Goal: Task Accomplishment & Management: Manage account settings

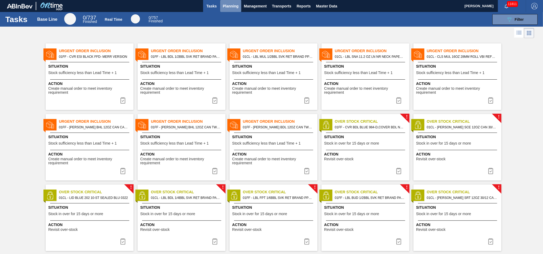
click at [229, 5] on span "Planning" at bounding box center [231, 6] width 16 height 6
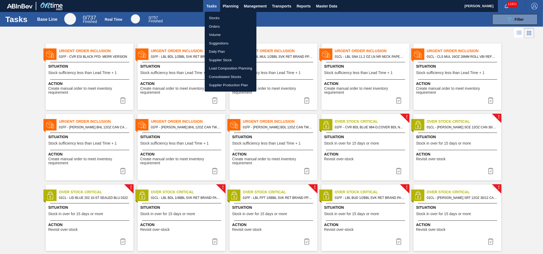
click at [220, 18] on li "Stocks" at bounding box center [231, 18] width 52 height 9
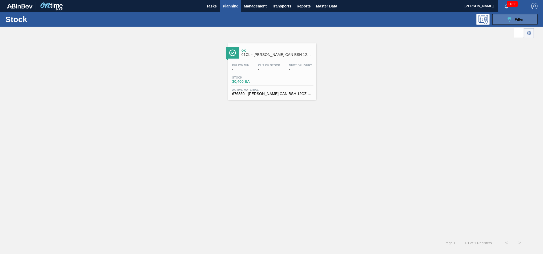
click at [517, 19] on span "Filter" at bounding box center [519, 19] width 9 height 4
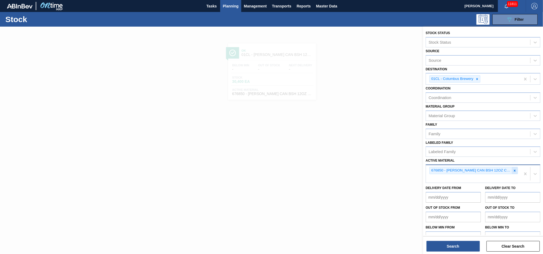
click at [515, 170] on icon at bounding box center [515, 171] width 2 height 2
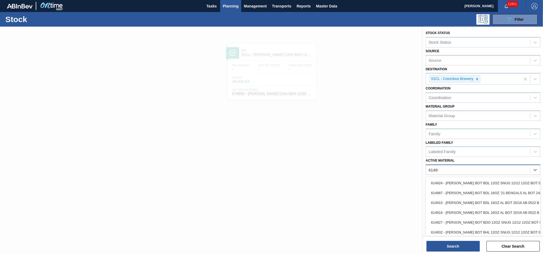
type Material "614955"
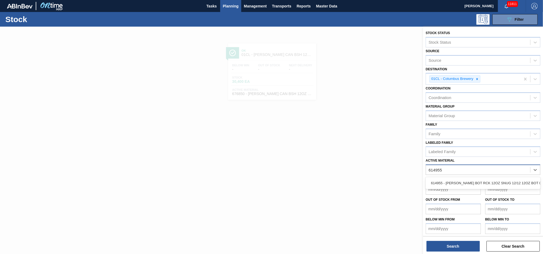
click at [493, 178] on div "614955 - [PERSON_NAME] BOT RCK 12OZ SNUG 12/12 12OZ BOT 05" at bounding box center [483, 183] width 115 height 10
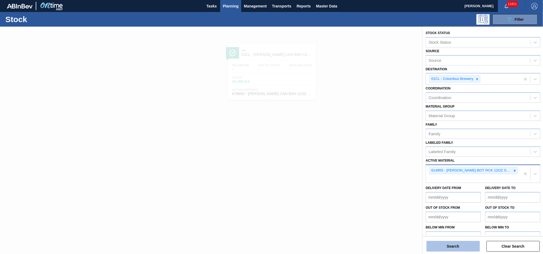
click at [458, 246] on button "Search" at bounding box center [453, 246] width 53 height 11
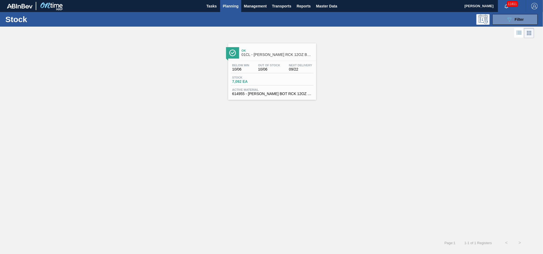
click at [297, 92] on span "614955 - [PERSON_NAME] BOT RCK 12OZ SNUG 12/12 12OZ BOT 05" at bounding box center [272, 94] width 80 height 4
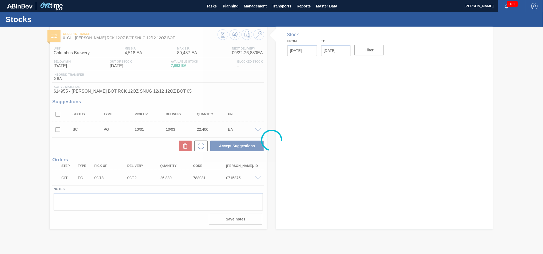
type input "[DATE]"
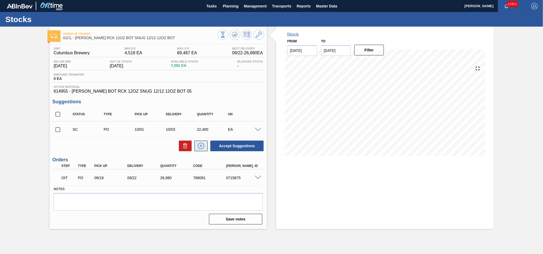
click at [202, 148] on icon at bounding box center [201, 146] width 9 height 6
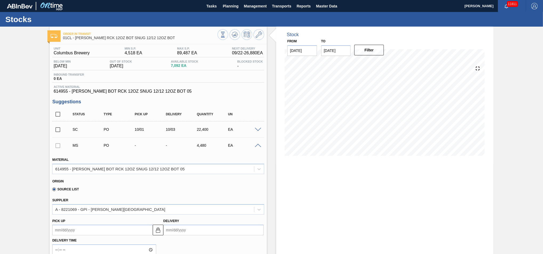
scroll to position [114, 0]
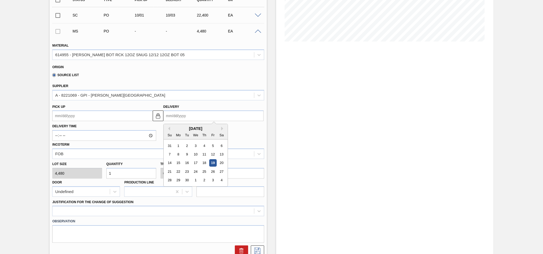
click at [219, 111] on input "Delivery" at bounding box center [213, 116] width 100 height 11
click at [195, 171] on div "24" at bounding box center [195, 171] width 7 height 7
type up104470322 "[DATE]"
type input "[DATE]"
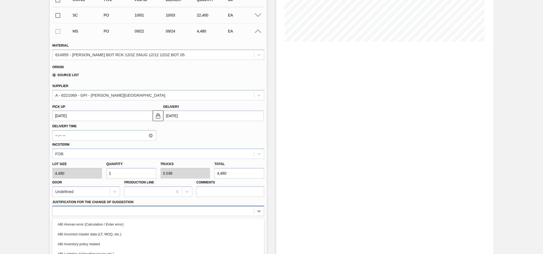
click at [246, 212] on div "option ABI Logistics (Unloading issues etc.) focused, 4 of 18. 18 results avail…" at bounding box center [158, 211] width 212 height 10
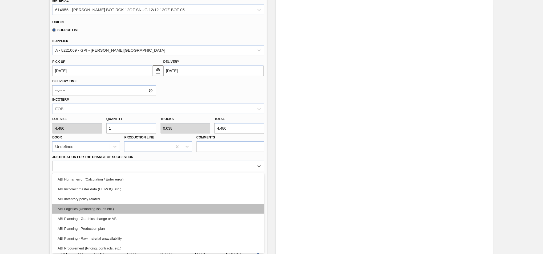
scroll to position [12, 0]
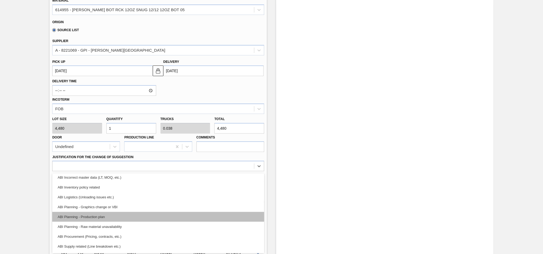
click at [205, 212] on div "ABI Planning - Production plan" at bounding box center [158, 217] width 212 height 10
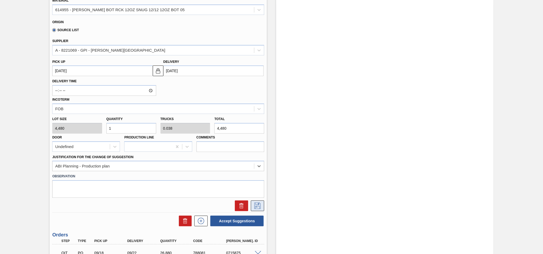
click at [261, 207] on icon at bounding box center [257, 206] width 9 height 6
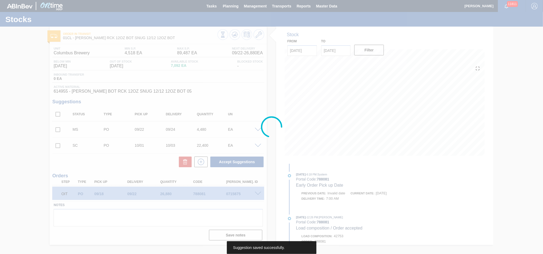
scroll to position [0, 0]
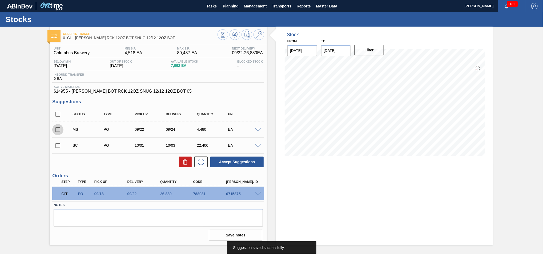
click at [58, 129] on input "checkbox" at bounding box center [57, 129] width 11 height 11
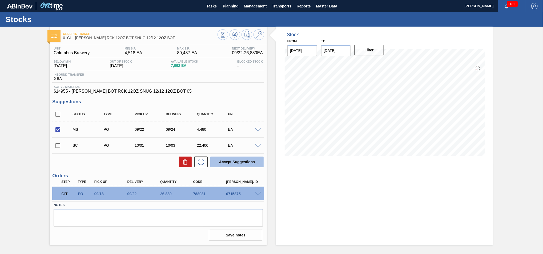
click at [229, 165] on button "Accept Suggestions" at bounding box center [236, 162] width 53 height 11
checkbox input "false"
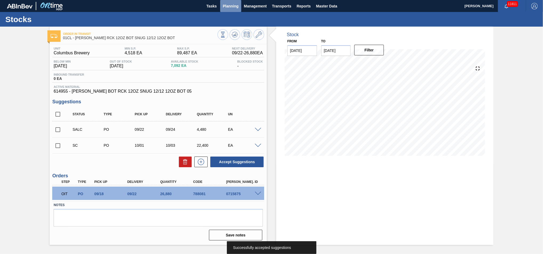
click at [235, 9] on button "Planning" at bounding box center [230, 6] width 21 height 12
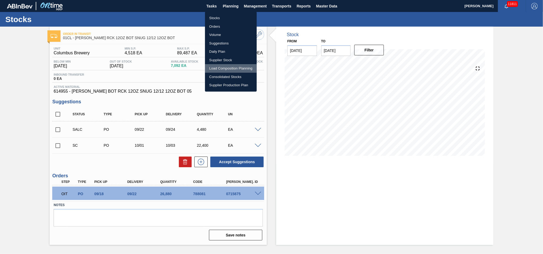
click at [223, 68] on li "Load Composition Planning" at bounding box center [231, 68] width 52 height 9
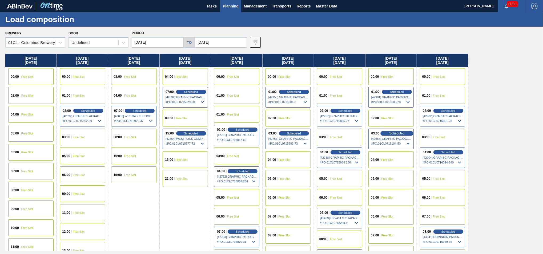
click at [397, 132] on span "Scheduled" at bounding box center [396, 133] width 15 height 3
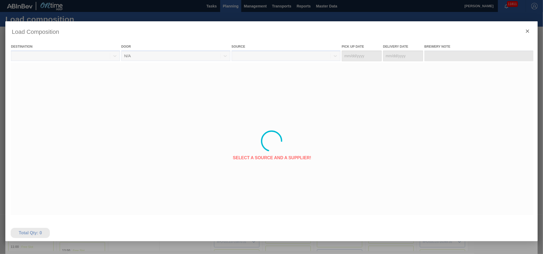
type Date "[DATE]"
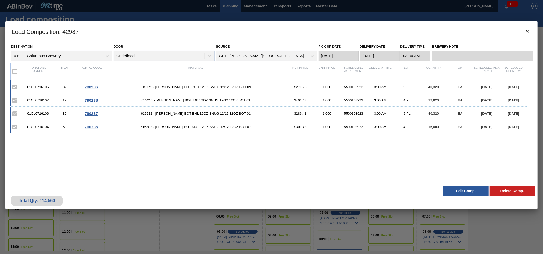
click at [456, 190] on button "Edit Comp." at bounding box center [466, 191] width 45 height 11
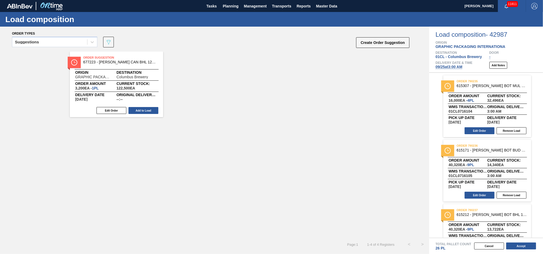
click at [450, 67] on span "[DATE] 3:00 AM" at bounding box center [449, 67] width 27 height 4
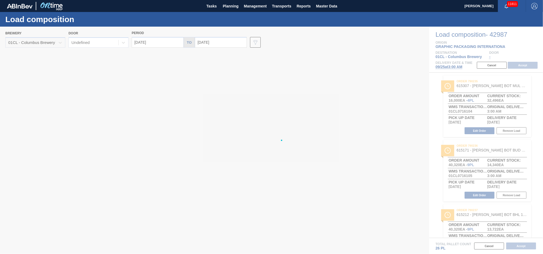
type input "[DATE]"
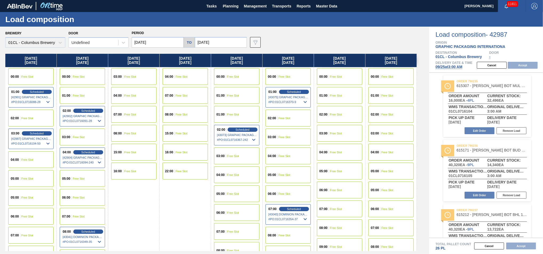
click at [472, 195] on div "Load composition - 42987 Origin GRAPHIC PACKAGING INTERNATIONA Destination 01CL…" at bounding box center [486, 141] width 114 height 228
click at [475, 195] on div "Load composition - 42987 Origin GRAPHIC PACKAGING INTERNATIONA Destination 01CL…" at bounding box center [486, 141] width 114 height 228
click at [457, 68] on span "[DATE] 3:00 AM" at bounding box center [449, 67] width 27 height 4
click at [441, 67] on span "[DATE] 3:00 AM" at bounding box center [449, 67] width 27 height 4
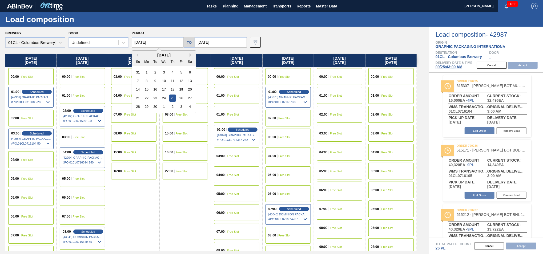
click at [166, 41] on input "[DATE]" at bounding box center [158, 42] width 52 height 11
click at [164, 99] on div "24" at bounding box center [163, 98] width 7 height 7
type input "[DATE]"
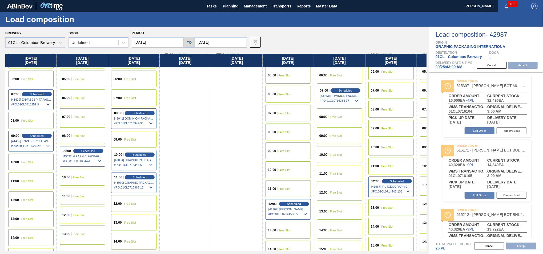
scroll to position [178, 0]
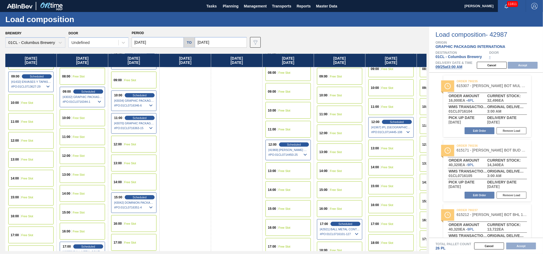
click at [35, 195] on div "15:00 Free Slot" at bounding box center [30, 197] width 45 height 17
click at [523, 65] on button "Accept" at bounding box center [523, 65] width 30 height 7
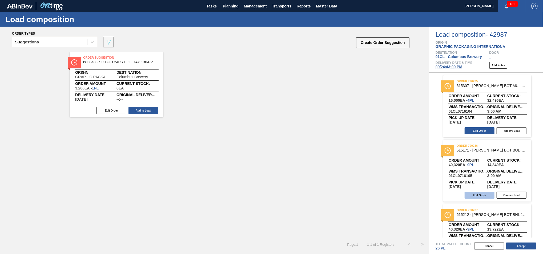
click at [468, 195] on button "Edit Order" at bounding box center [480, 195] width 30 height 7
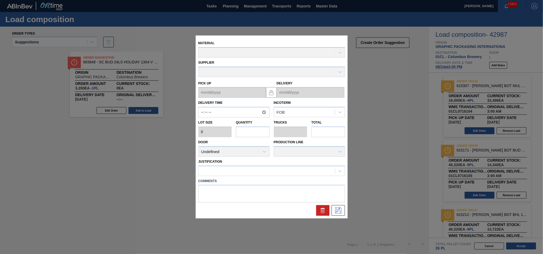
type input "03:00:00"
type input "4,480"
type input "9"
type input "0.346"
type input "40,320"
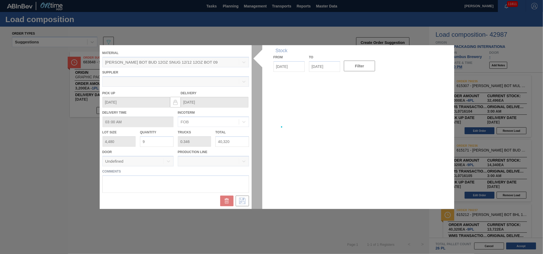
type up "[DATE]"
type input "[DATE]"
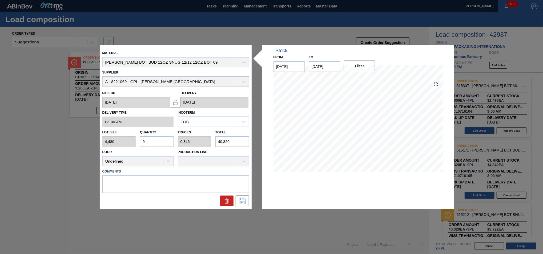
click at [154, 144] on input "9" at bounding box center [157, 142] width 34 height 11
type input "0"
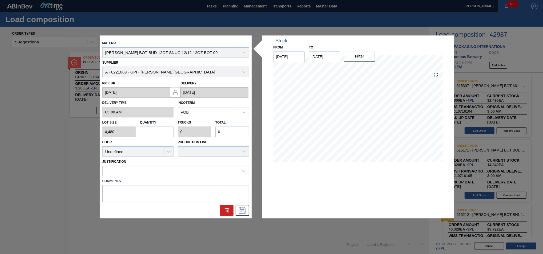
type input "8"
type input "0.308"
type input "35,840"
type input "8"
click at [244, 214] on icon at bounding box center [242, 211] width 6 height 6
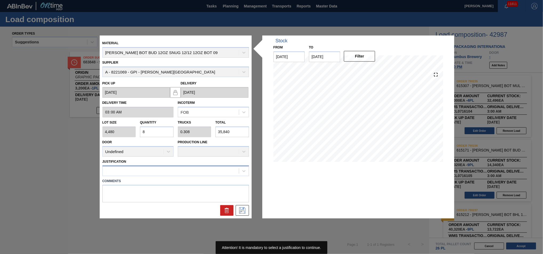
click at [235, 175] on div at bounding box center [175, 171] width 147 height 10
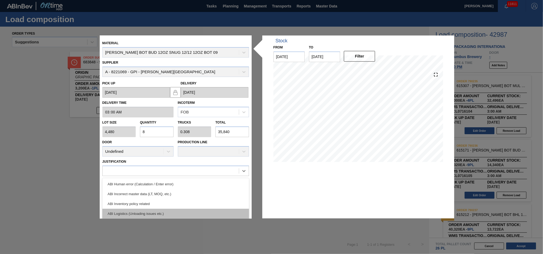
scroll to position [24, 0]
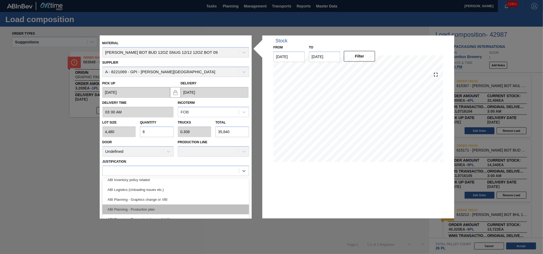
click at [188, 210] on div "ABI Planning - Production plan" at bounding box center [175, 210] width 147 height 10
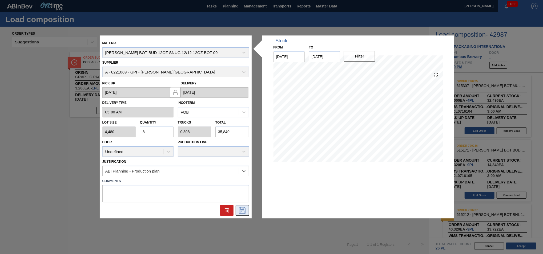
click at [240, 210] on icon at bounding box center [242, 211] width 9 height 6
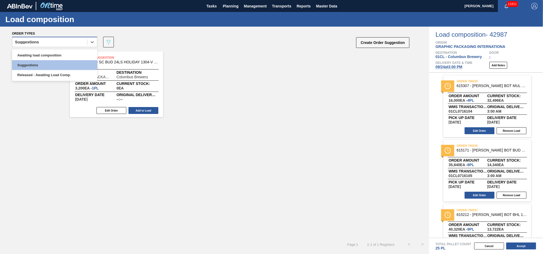
click at [71, 43] on div "Suggestions" at bounding box center [49, 42] width 75 height 8
click at [65, 53] on div "Awaiting load composition" at bounding box center [54, 55] width 85 height 10
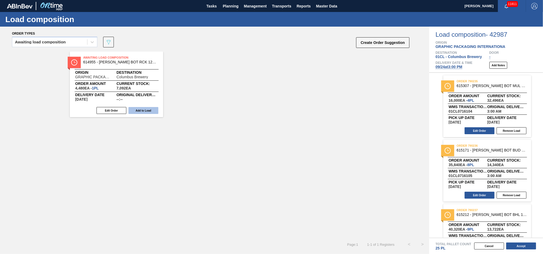
click at [138, 110] on button "Add to Load" at bounding box center [144, 110] width 30 height 7
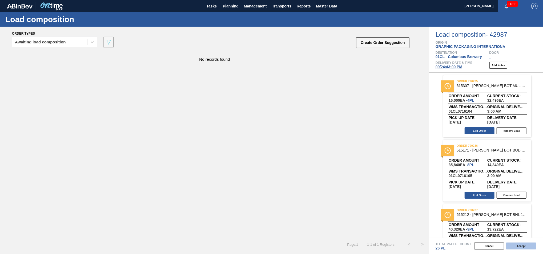
click at [516, 246] on button "Accept" at bounding box center [521, 246] width 30 height 7
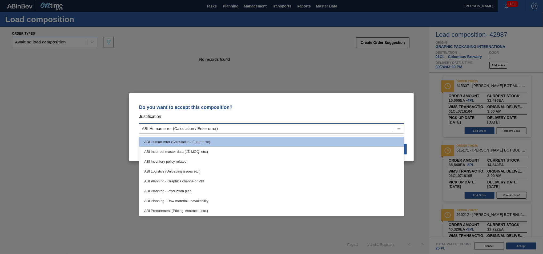
click at [281, 127] on div "ABI Human error (Calculation / Enter error)" at bounding box center [266, 129] width 255 height 8
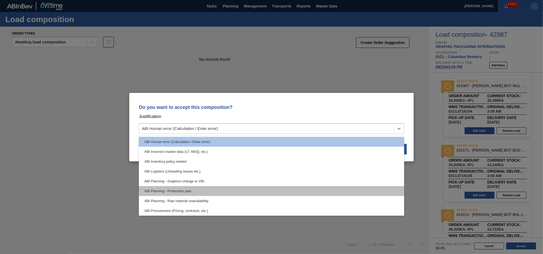
click at [233, 189] on div "ABI Planning - Production plan" at bounding box center [271, 191] width 265 height 10
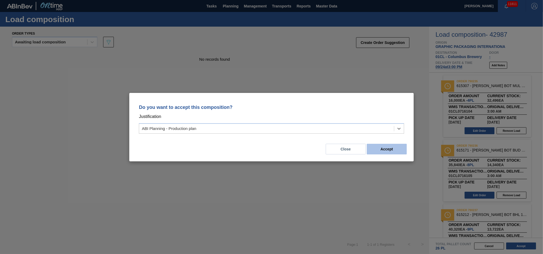
click at [381, 150] on button "Accept" at bounding box center [387, 149] width 40 height 11
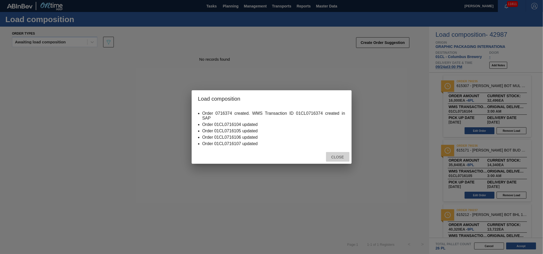
click at [331, 160] on div "Close" at bounding box center [337, 157] width 23 height 10
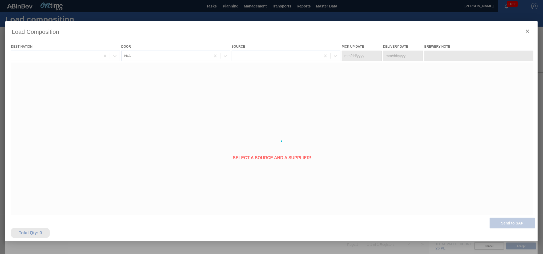
type Date "[DATE]"
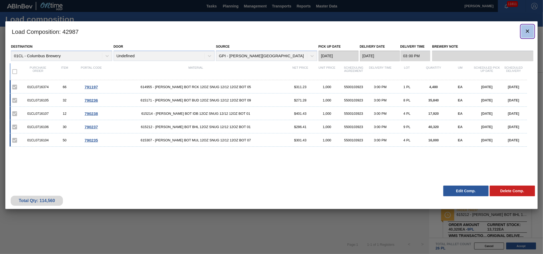
click at [525, 30] on icon "botão de ícone" at bounding box center [528, 31] width 6 height 6
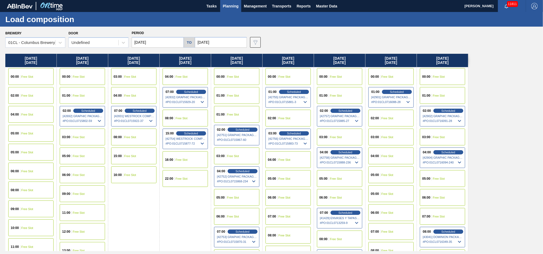
click at [231, 44] on input "[DATE]" at bounding box center [221, 42] width 52 height 11
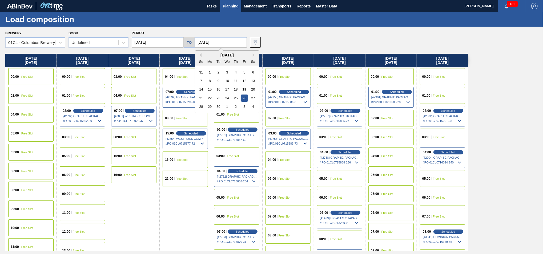
click at [256, 57] on div "[DATE]" at bounding box center [227, 55] width 64 height 5
click at [256, 56] on button "Next Month" at bounding box center [255, 55] width 4 height 4
click at [214, 97] on div "20" at bounding box center [209, 98] width 7 height 7
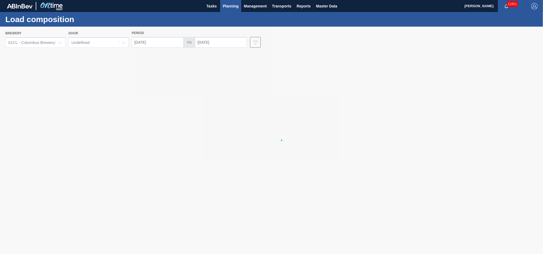
type input "[DATE]"
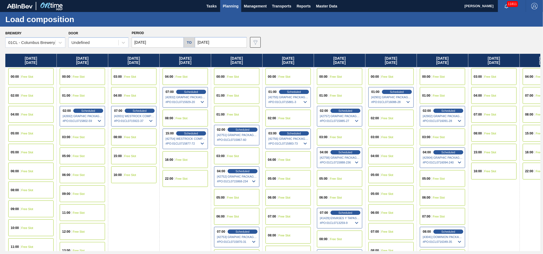
click at [231, 7] on span "Planning" at bounding box center [231, 6] width 16 height 6
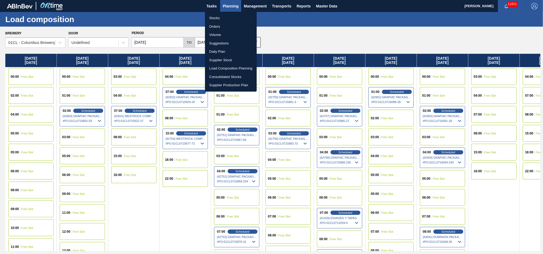
click at [223, 17] on li "Stocks" at bounding box center [231, 18] width 52 height 9
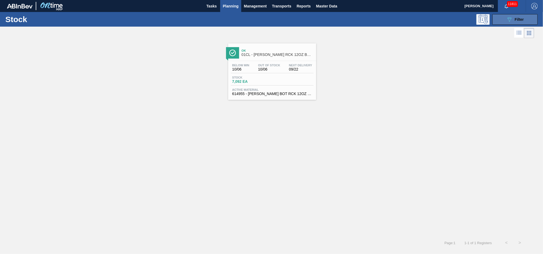
click at [505, 22] on button "089F7B8B-B2A5-4AFE-B5C0-19BA573D28AC Filter" at bounding box center [515, 19] width 45 height 11
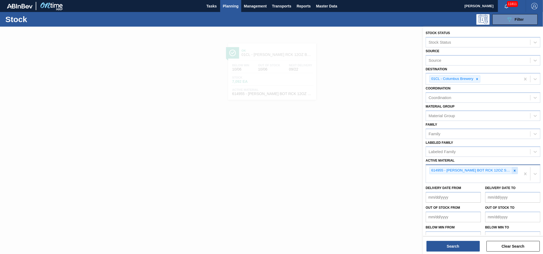
click at [515, 169] on icon at bounding box center [515, 171] width 4 height 4
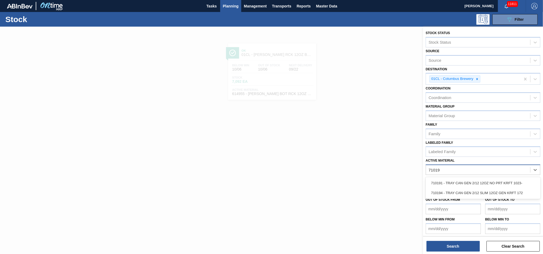
type Material "710194"
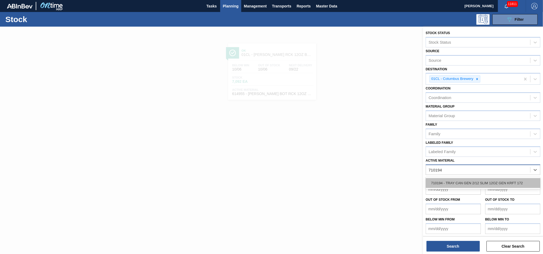
click at [487, 179] on div "710194 - TRAY CAN GEN 2/12 SLIM 12OZ GEN KRFT 172" at bounding box center [483, 183] width 115 height 10
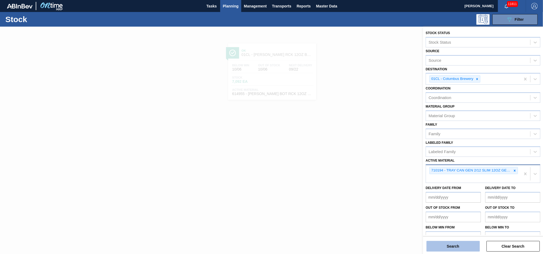
click at [459, 242] on button "Search" at bounding box center [453, 246] width 53 height 11
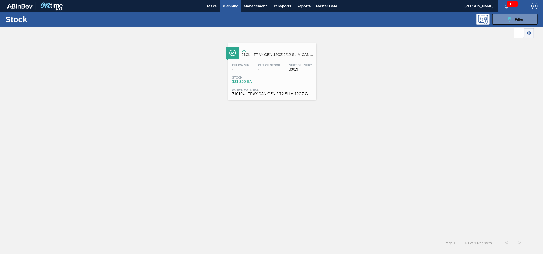
click at [285, 95] on span "710194 - TRAY CAN GEN 2/12 SLIM 12OZ GEN KRFT 172" at bounding box center [272, 94] width 80 height 4
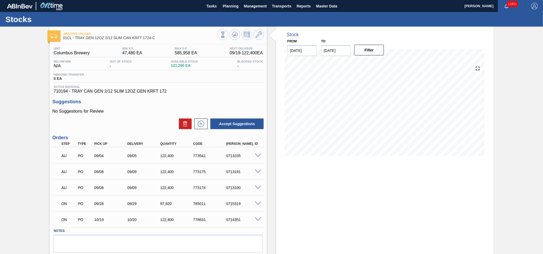
click at [257, 219] on span at bounding box center [258, 220] width 6 height 4
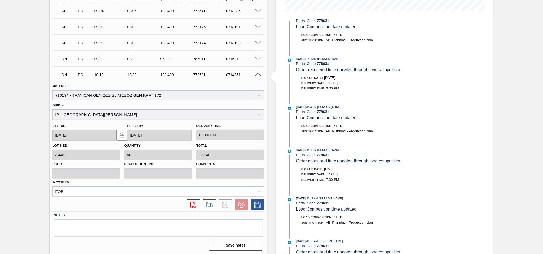
scroll to position [49, 0]
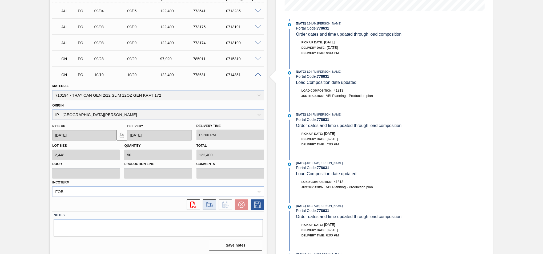
click at [207, 207] on icon at bounding box center [209, 205] width 9 height 6
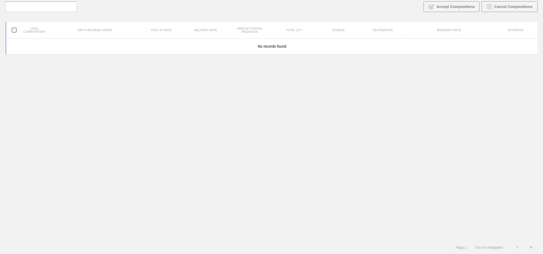
scroll to position [38, 0]
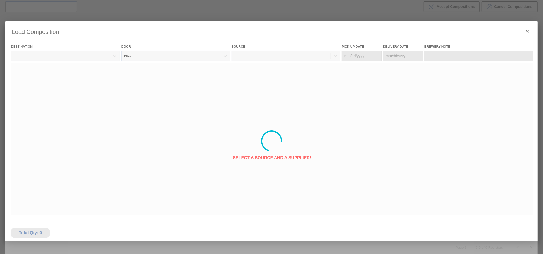
type Date "[DATE]"
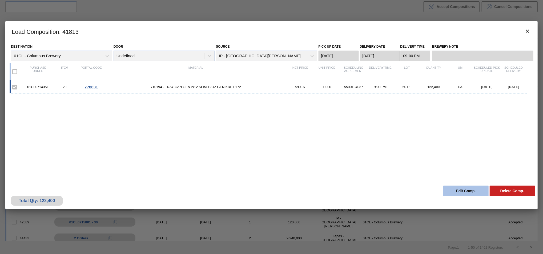
click at [459, 193] on button "Edit Comp." at bounding box center [466, 191] width 45 height 11
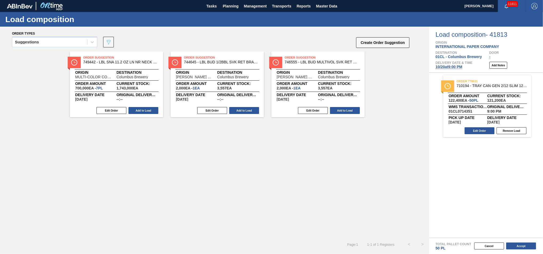
click at [449, 67] on span "[DATE] 9:00 PM" at bounding box center [449, 67] width 27 height 4
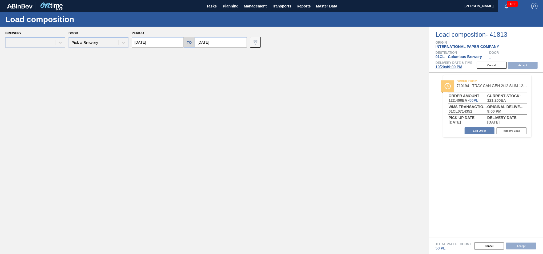
type input "[DATE]"
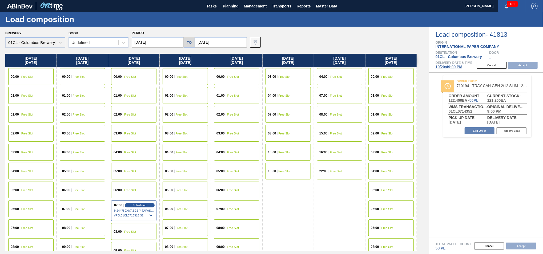
click at [161, 46] on input "[DATE]" at bounding box center [158, 42] width 52 height 11
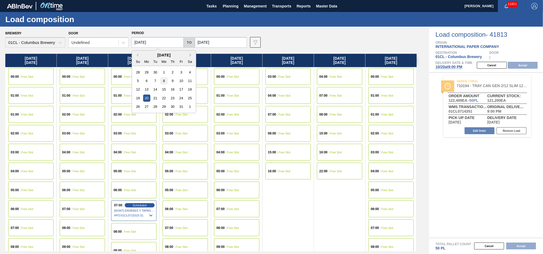
click at [163, 82] on div "8" at bounding box center [163, 80] width 7 height 7
type input "[DATE]"
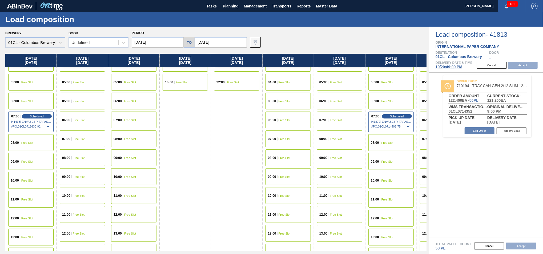
scroll to position [237, 0]
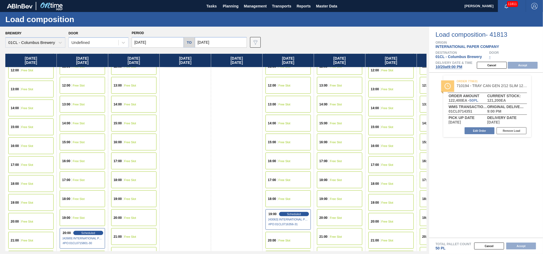
click at [25, 205] on div "19:00 Free Slot" at bounding box center [30, 202] width 45 height 17
click at [527, 66] on button "Accept" at bounding box center [523, 65] width 30 height 7
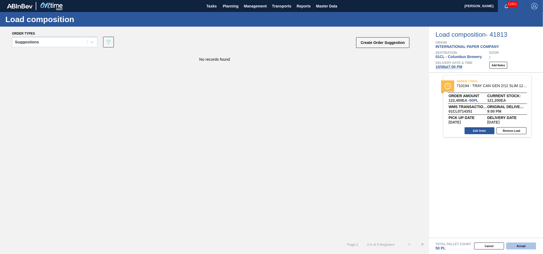
click at [518, 246] on button "Accept" at bounding box center [521, 246] width 30 height 7
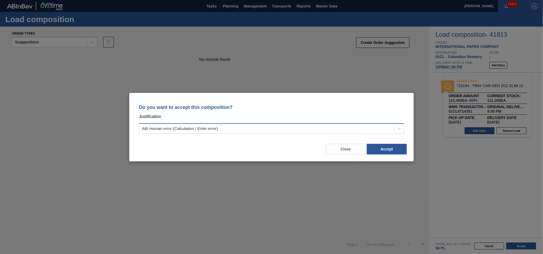
click at [357, 129] on div "ABI Human error (Calculation / Enter error)" at bounding box center [266, 129] width 255 height 8
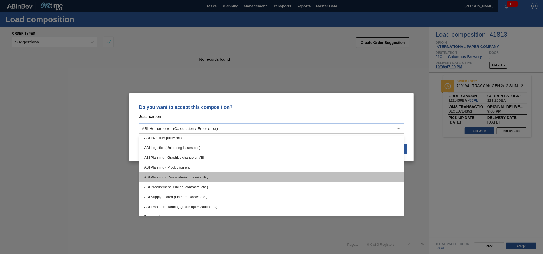
scroll to position [48, 0]
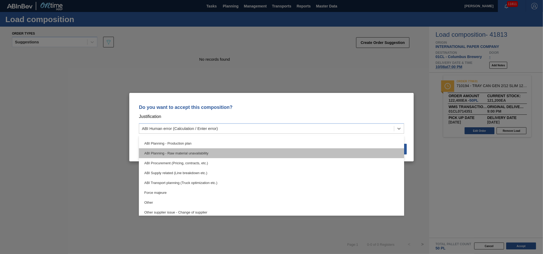
click at [267, 152] on div "ABI Planning - Raw material unavailability" at bounding box center [271, 154] width 265 height 10
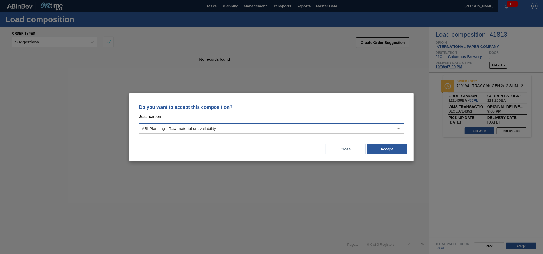
click at [296, 129] on div "ABI Planning - Raw material unavailability" at bounding box center [266, 129] width 255 height 8
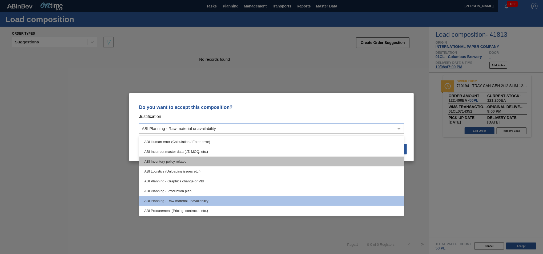
scroll to position [12, 0]
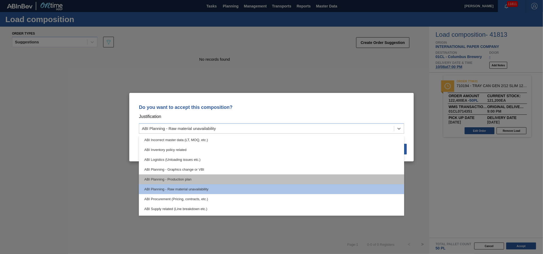
click at [238, 178] on div "ABI Planning - Production plan" at bounding box center [271, 180] width 265 height 10
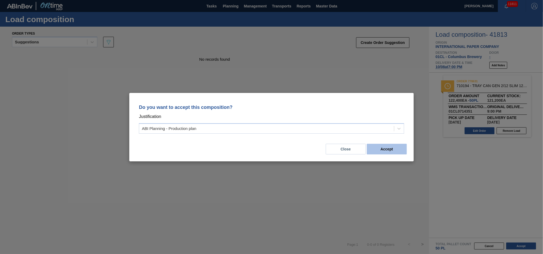
click at [374, 151] on button "Accept" at bounding box center [387, 149] width 40 height 11
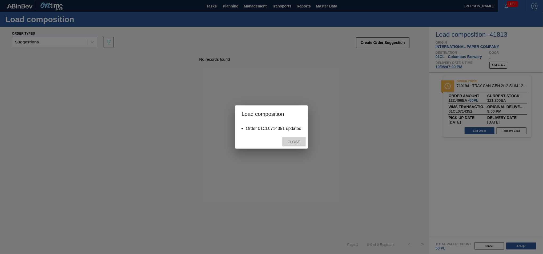
click at [298, 143] on span "Close" at bounding box center [294, 142] width 21 height 4
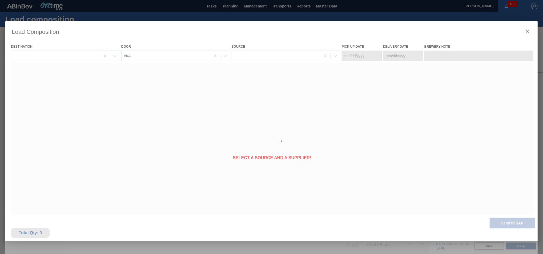
type Date "[DATE]"
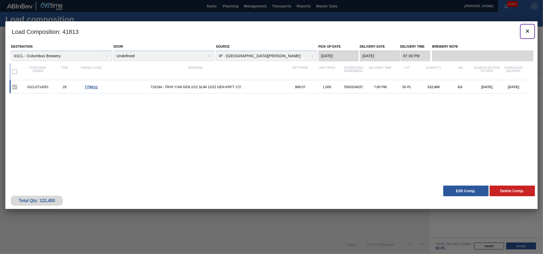
click at [529, 31] on icon "botão de ícone" at bounding box center [528, 31] width 6 height 6
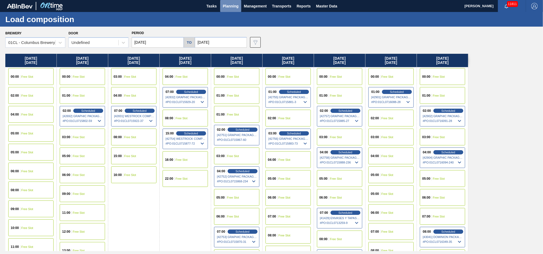
click at [230, 9] on span "Planning" at bounding box center [231, 6] width 16 height 6
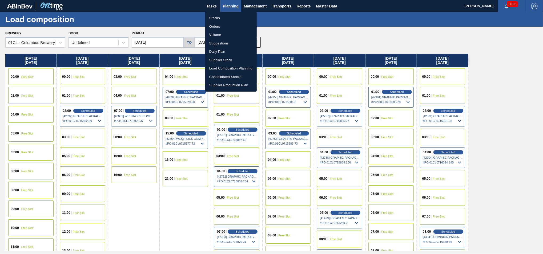
click at [227, 19] on li "Stocks" at bounding box center [231, 18] width 52 height 9
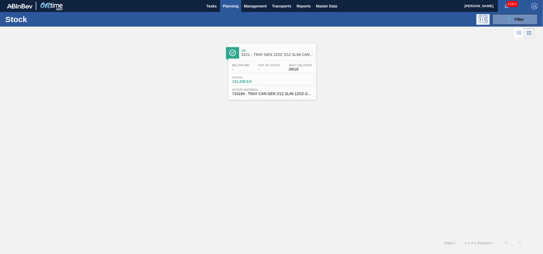
click at [243, 61] on div at bounding box center [272, 61] width 79 height 0
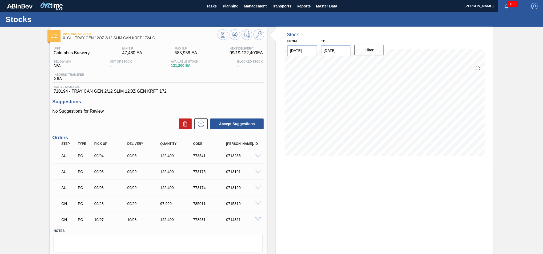
click at [257, 202] on span at bounding box center [258, 204] width 6 height 4
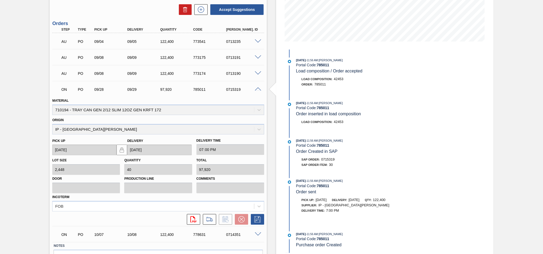
scroll to position [145, 0]
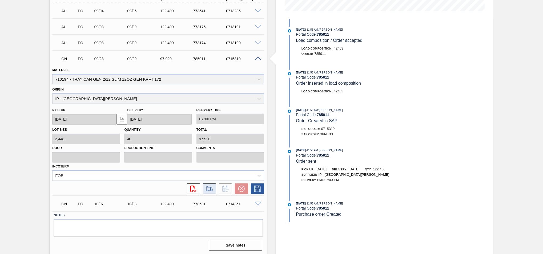
click at [206, 190] on icon at bounding box center [209, 189] width 9 height 6
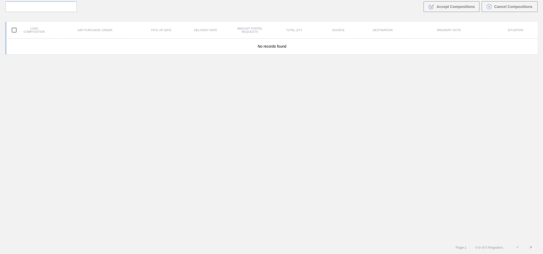
scroll to position [38, 0]
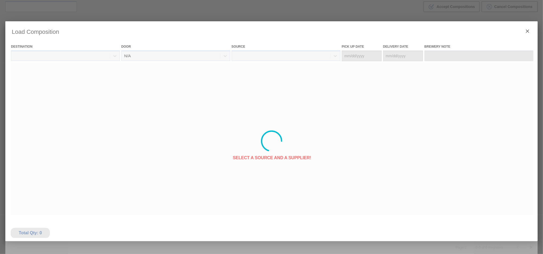
type Date "[DATE]"
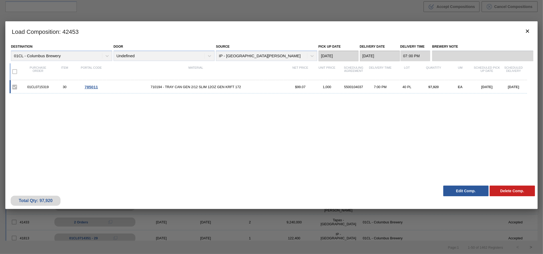
click at [465, 194] on button "Edit Comp." at bounding box center [466, 191] width 45 height 11
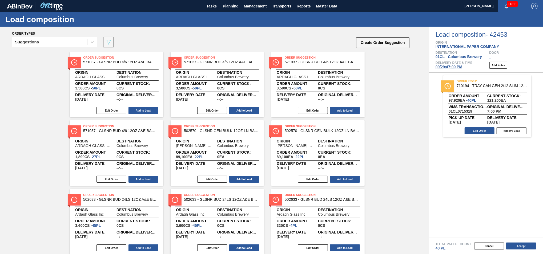
click at [450, 67] on span "[DATE] 7:00 PM" at bounding box center [449, 67] width 27 height 4
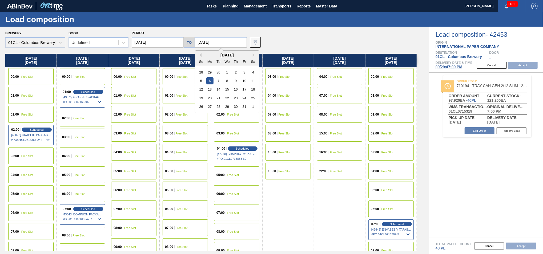
click at [222, 41] on input "[DATE]" at bounding box center [221, 42] width 52 height 11
click at [210, 96] on div "20" at bounding box center [209, 98] width 7 height 7
type input "[DATE]"
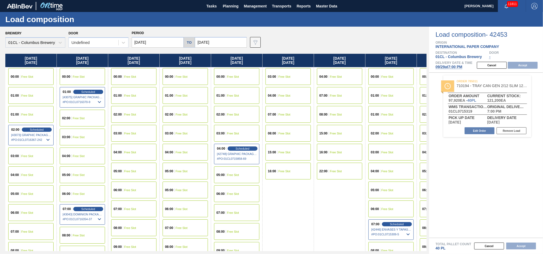
click at [164, 42] on input "[DATE]" at bounding box center [158, 42] width 52 height 11
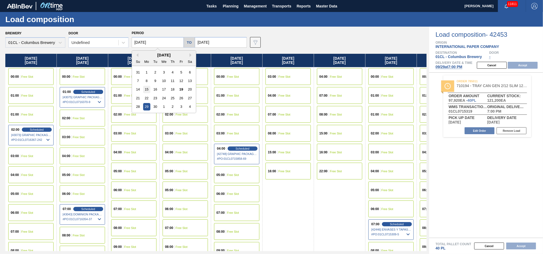
click at [147, 91] on div "15" at bounding box center [146, 89] width 7 height 7
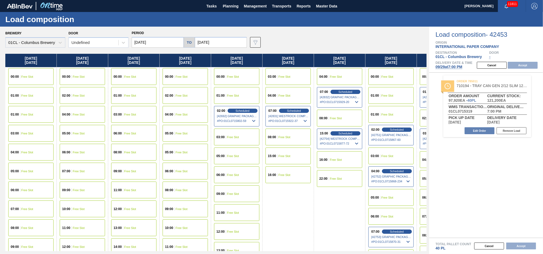
click at [168, 43] on input "[DATE]" at bounding box center [158, 42] width 52 height 11
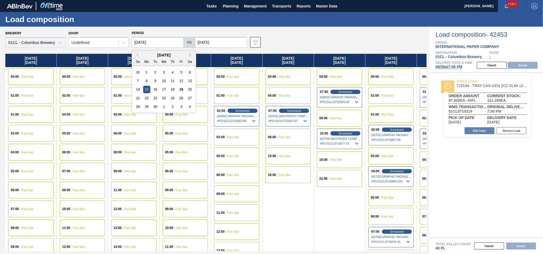
click at [189, 56] on div "[DATE]" at bounding box center [164, 55] width 64 height 5
click at [191, 55] on button "Next Month" at bounding box center [192, 55] width 4 height 4
click at [165, 87] on div "15" at bounding box center [163, 89] width 7 height 7
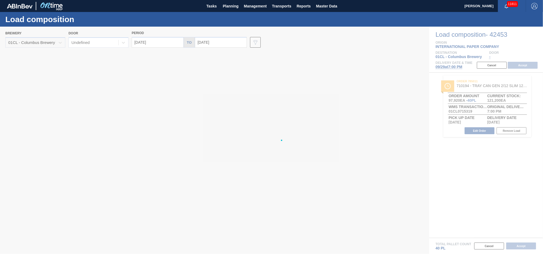
type input "[DATE]"
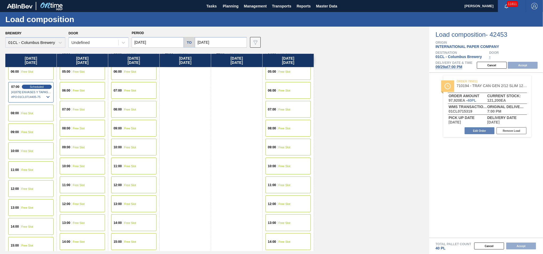
scroll to position [208, 0]
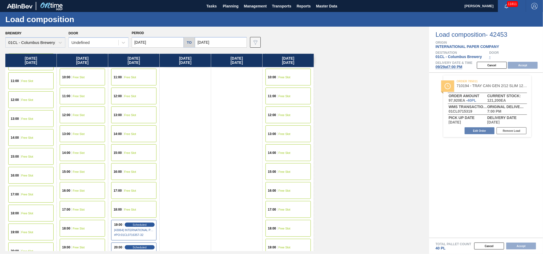
click at [278, 243] on div "19:00 Free Slot" at bounding box center [288, 247] width 45 height 17
click at [523, 65] on button "Accept" at bounding box center [523, 65] width 30 height 7
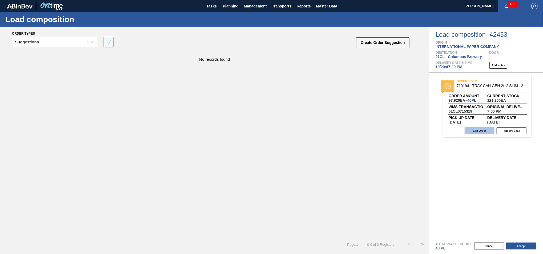
click at [479, 130] on button "Edit Order" at bounding box center [480, 130] width 30 height 7
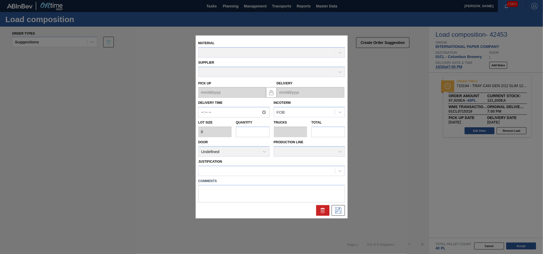
type input "19:00:00"
type input "2,448"
type input "40"
type input "0.8"
type input "97,920"
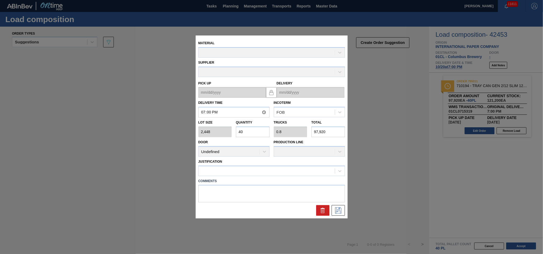
type up "[DATE]"
type input "[DATE]"
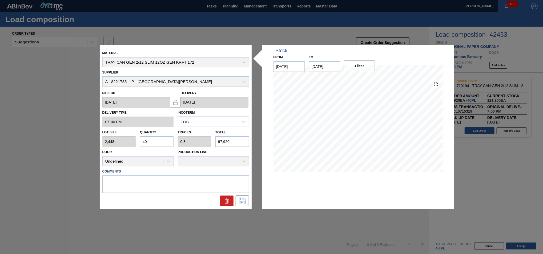
click at [161, 143] on input "40" at bounding box center [157, 142] width 34 height 11
type input "4"
type input "0.08"
type input "9,792"
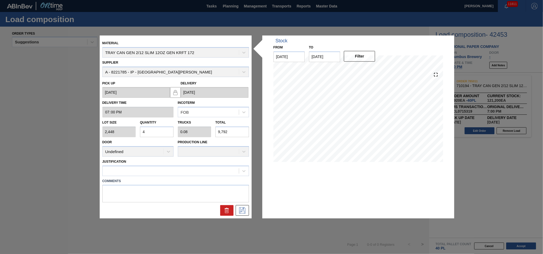
type input "0"
type input "4"
type input "0.08"
type input "9,792"
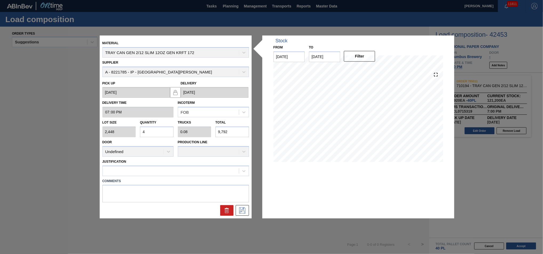
type input "40"
type input "0.8"
type input "97,920"
click at [245, 213] on icon at bounding box center [242, 211] width 9 height 6
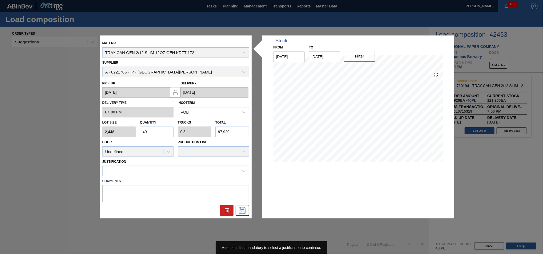
click at [176, 168] on div at bounding box center [171, 171] width 136 height 8
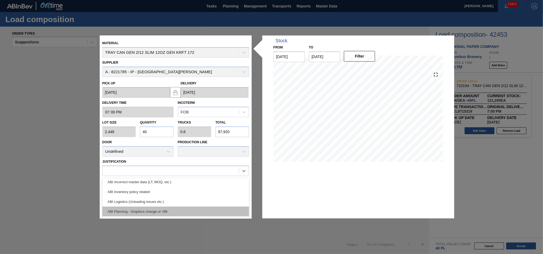
scroll to position [24, 0]
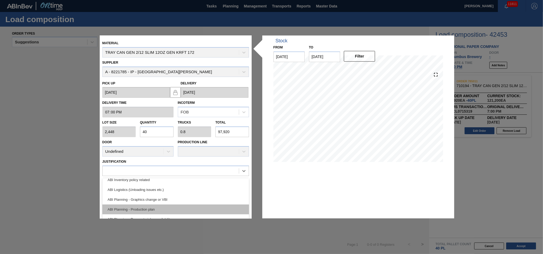
click at [167, 210] on div "ABI Planning - Production plan" at bounding box center [175, 210] width 147 height 10
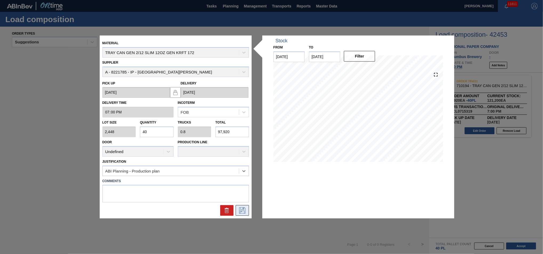
click at [246, 210] on button at bounding box center [242, 211] width 13 height 11
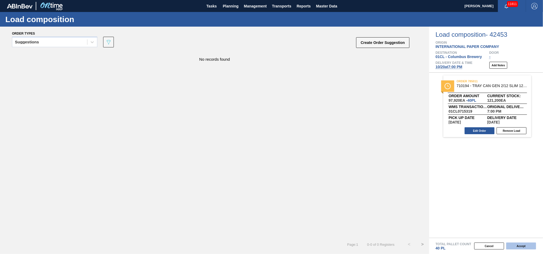
click at [521, 245] on button "Accept" at bounding box center [521, 246] width 30 height 7
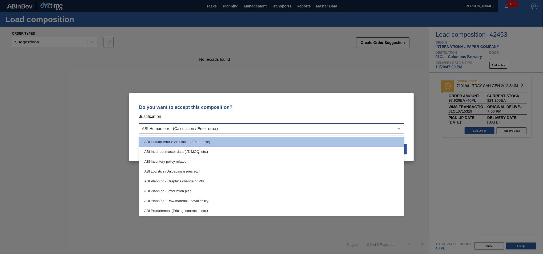
click at [382, 126] on div "ABI Human error (Calculation / Enter error)" at bounding box center [266, 129] width 255 height 8
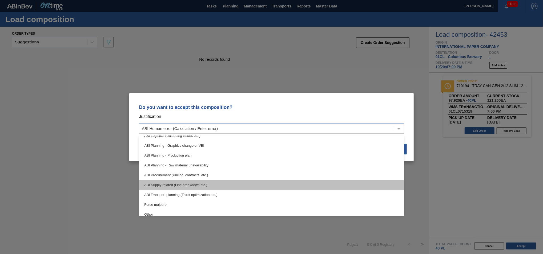
scroll to position [48, 0]
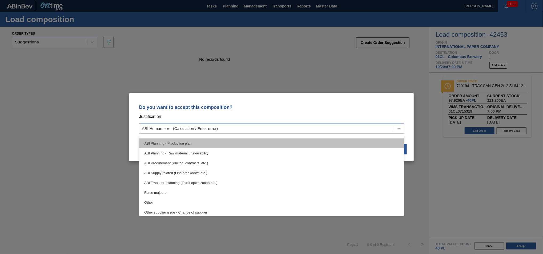
click at [246, 144] on div "ABI Planning - Production plan" at bounding box center [271, 144] width 265 height 10
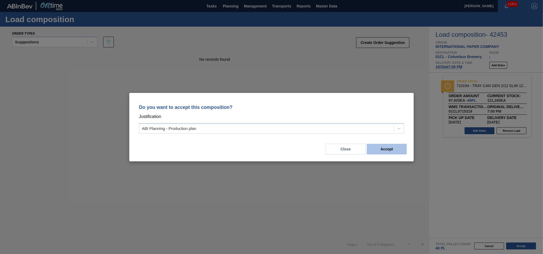
click at [384, 148] on button "Accept" at bounding box center [387, 149] width 40 height 11
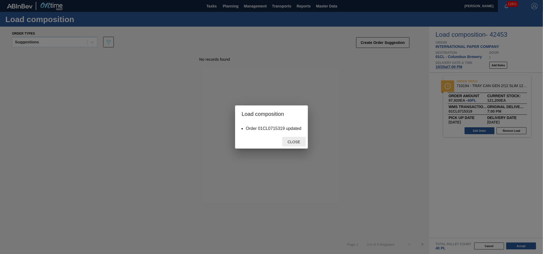
click at [301, 142] on span "Close" at bounding box center [294, 142] width 21 height 4
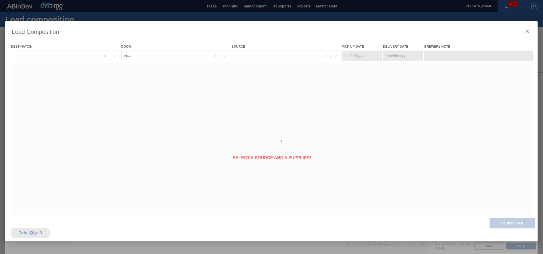
type Date "[DATE]"
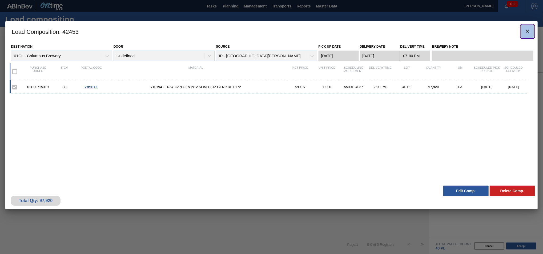
click at [525, 32] on icon "botão de ícone" at bounding box center [528, 31] width 6 height 6
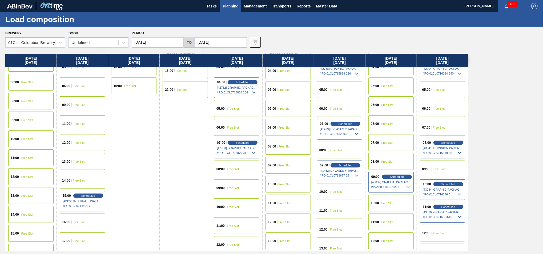
scroll to position [148, 0]
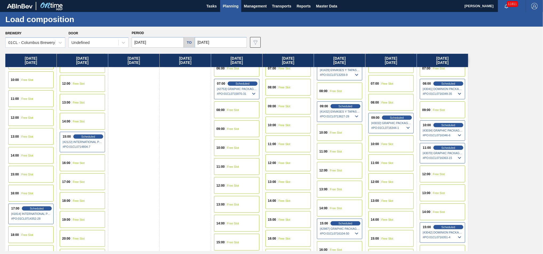
click at [388, 164] on span "Free Slot" at bounding box center [388, 163] width 12 height 3
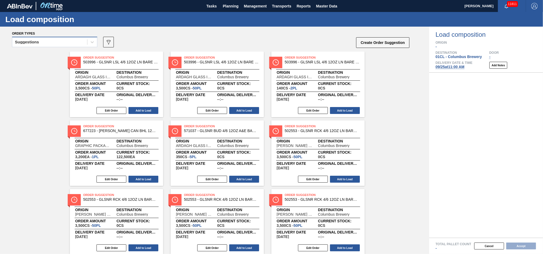
click at [82, 45] on div "Suggestions" at bounding box center [49, 42] width 75 height 8
click at [106, 44] on icon "089F7B8B-B2A5-4AFE-B5C0-19BA573D28AC" at bounding box center [108, 42] width 6 height 6
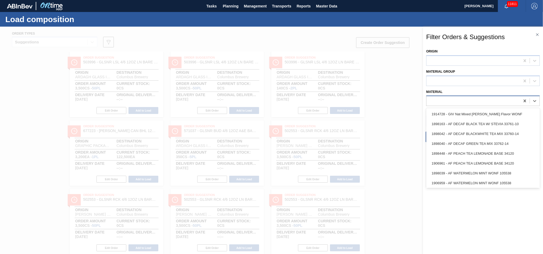
click at [445, 97] on div at bounding box center [474, 101] width 94 height 8
type input "683532"
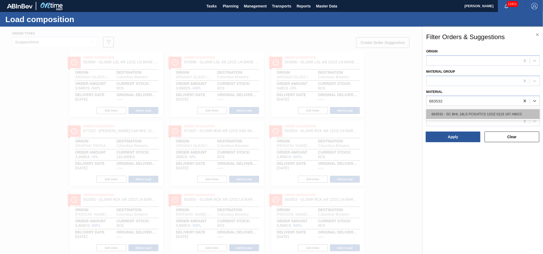
click at [448, 114] on div "683532 - SC BHL 18LS FCSUITCS 12OZ 0123 167 ABICC" at bounding box center [483, 114] width 114 height 10
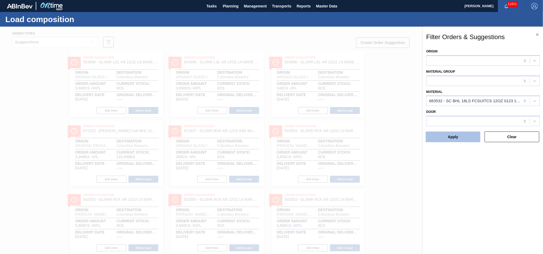
click at [454, 138] on button "Apply" at bounding box center [453, 137] width 55 height 11
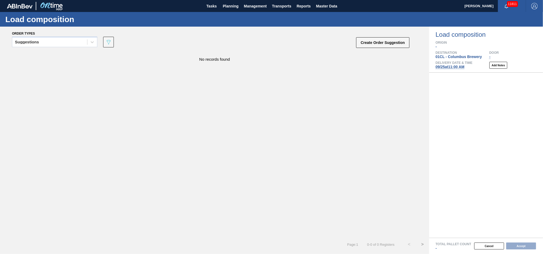
click at [529, 64] on div "Delivery Date & Time [DATE] 11:00 AM Add Notes" at bounding box center [489, 65] width 107 height 8
click at [68, 41] on div "Suggestions" at bounding box center [49, 42] width 75 height 8
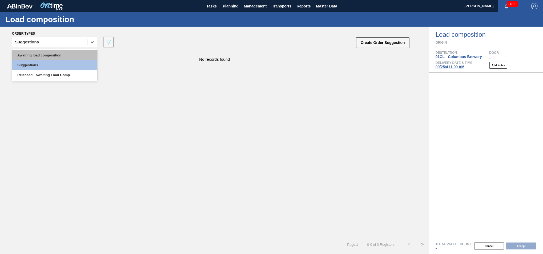
click at [63, 53] on div "Awaiting load composition" at bounding box center [54, 55] width 85 height 10
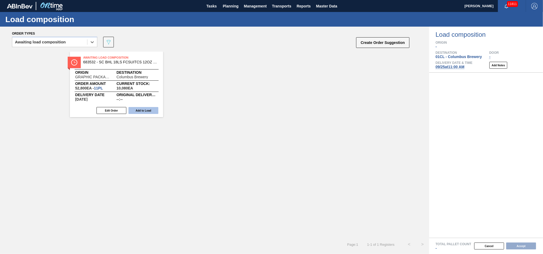
click at [146, 109] on button "Add to Load" at bounding box center [144, 110] width 30 height 7
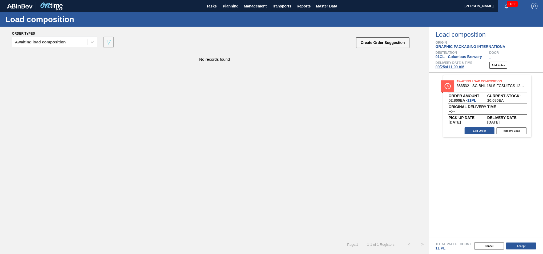
click at [71, 43] on div "Awaiting load composition" at bounding box center [49, 42] width 75 height 8
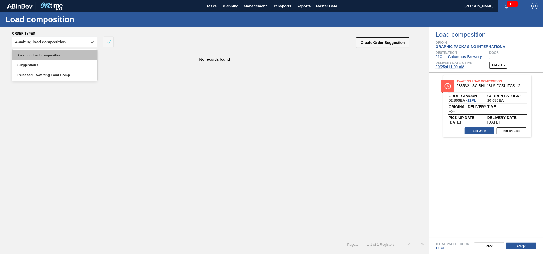
click at [57, 53] on div "Awaiting load composition" at bounding box center [54, 55] width 85 height 10
click at [57, 41] on div "Awaiting load composition" at bounding box center [40, 42] width 51 height 4
click at [50, 54] on div "Awaiting load composition" at bounding box center [54, 55] width 85 height 10
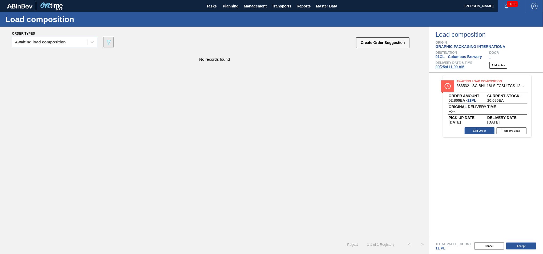
click at [109, 44] on icon "089F7B8B-B2A5-4AFE-B5C0-19BA573D28AC" at bounding box center [108, 42] width 6 height 6
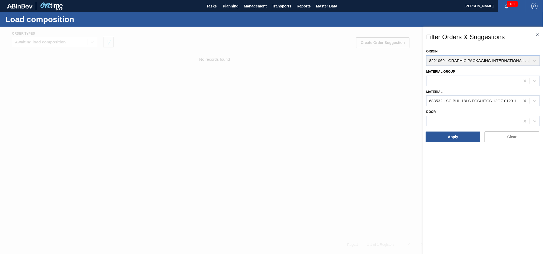
click at [525, 102] on icon at bounding box center [524, 100] width 5 height 5
click at [461, 137] on button "Apply" at bounding box center [453, 137] width 55 height 11
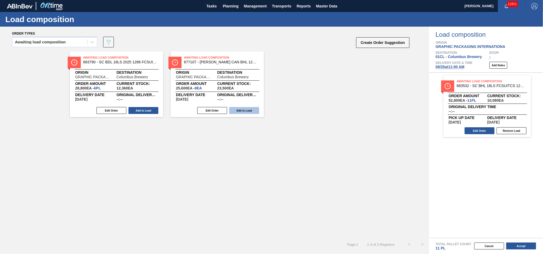
click at [236, 109] on button "Add to Load" at bounding box center [244, 110] width 30 height 7
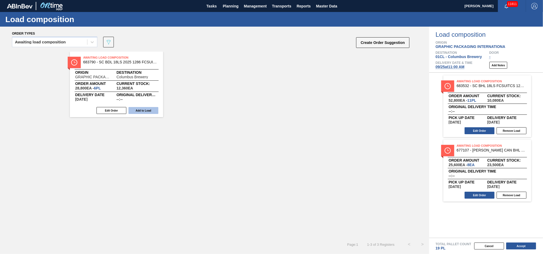
click at [153, 113] on button "Add to Load" at bounding box center [144, 110] width 30 height 7
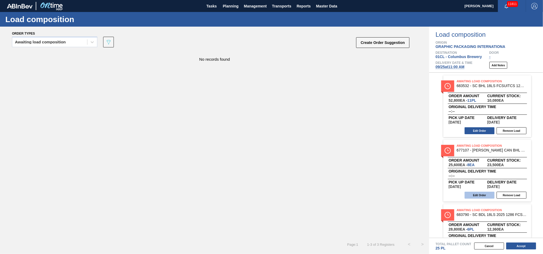
click at [480, 194] on button "Edit Order" at bounding box center [480, 195] width 30 height 7
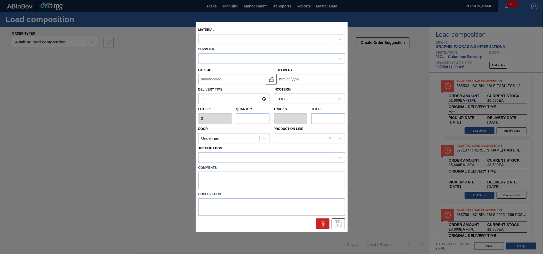
type input "3,200"
type input "8"
type input "0.308"
type input "25,600"
type up "[DATE]"
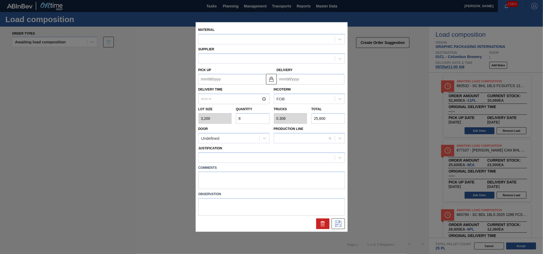
type input "[DATE]"
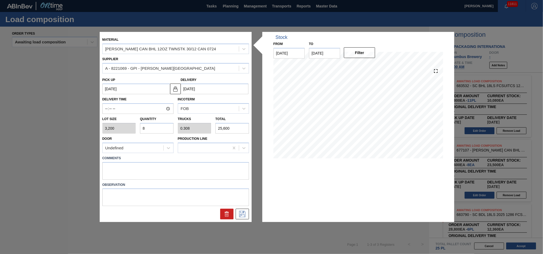
click at [157, 129] on input "8" at bounding box center [157, 128] width 34 height 11
type input "0"
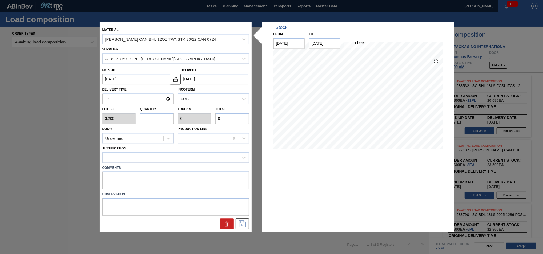
type input "9"
type input "0.346"
type input "28,800"
type input "9"
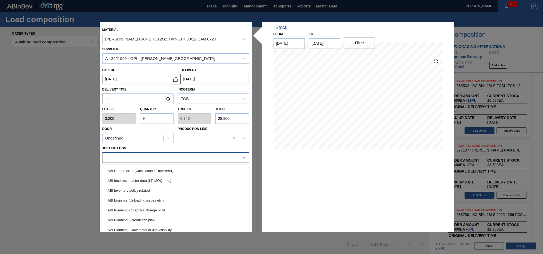
click at [161, 162] on div at bounding box center [175, 158] width 147 height 10
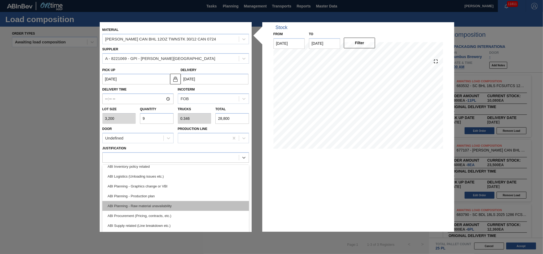
scroll to position [36, 0]
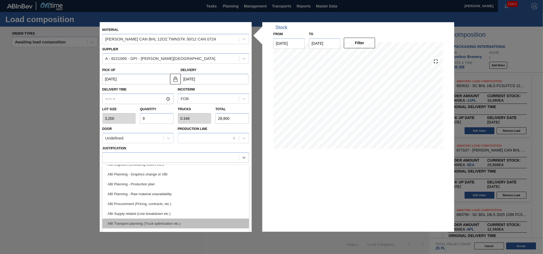
click at [179, 219] on div "ABI Transport planning (Truck optimization etc.)" at bounding box center [175, 224] width 147 height 10
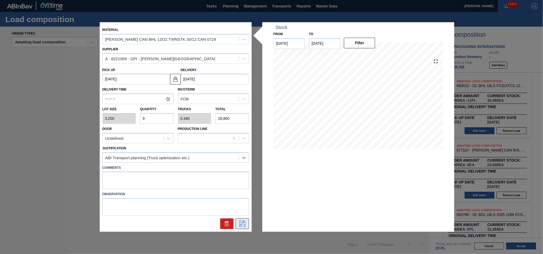
click at [239, 222] on icon at bounding box center [242, 224] width 9 height 6
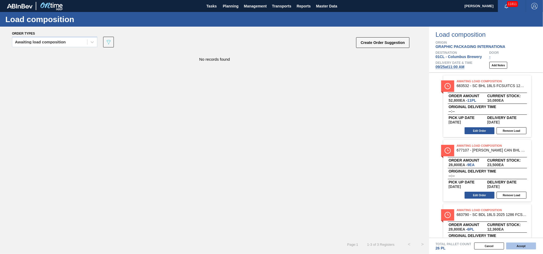
click at [521, 245] on button "Accept" at bounding box center [521, 246] width 30 height 7
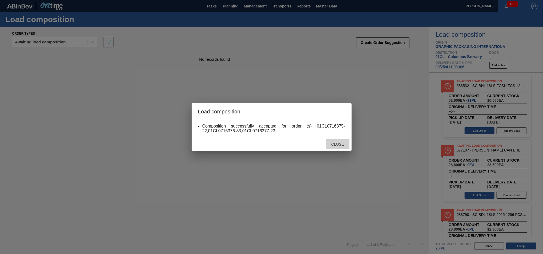
click at [336, 144] on span "Close" at bounding box center [337, 144] width 21 height 4
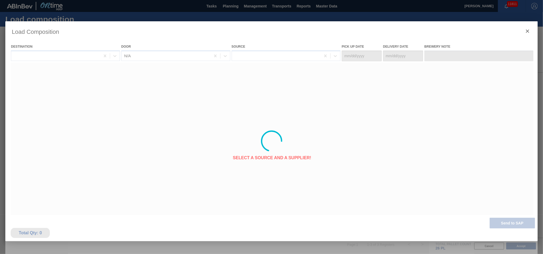
type Date "[DATE]"
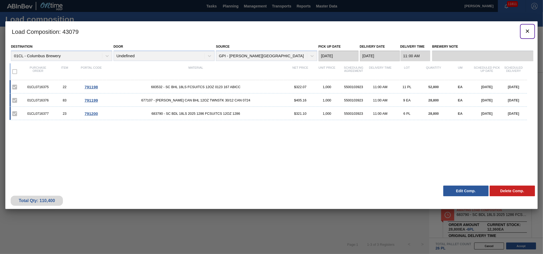
click at [527, 33] on icon "botão de ícone" at bounding box center [528, 31] width 6 height 6
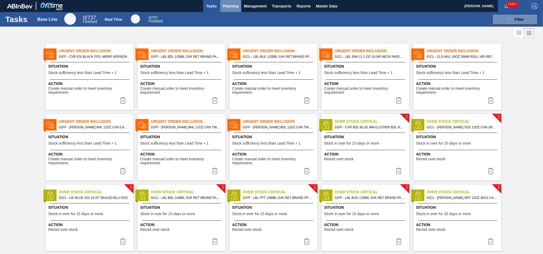
click at [237, 6] on span "Planning" at bounding box center [231, 6] width 16 height 6
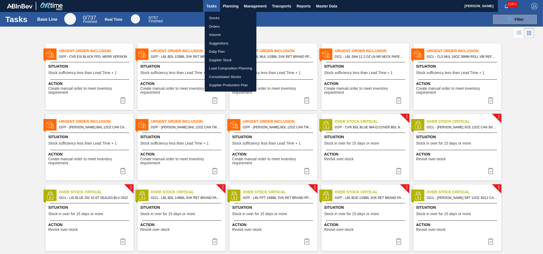
click at [229, 44] on li "Suggestions" at bounding box center [231, 43] width 52 height 9
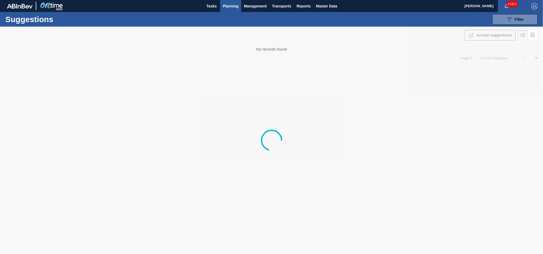
type from "[DATE]"
type to "[DATE]"
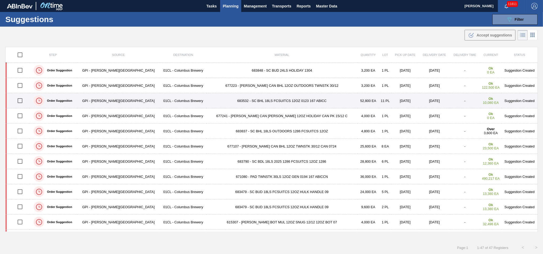
click at [309, 99] on td "683532 - SC BHL 18LS FCSUITCS 12OZ 0123 167 ABICC" at bounding box center [282, 100] width 151 height 15
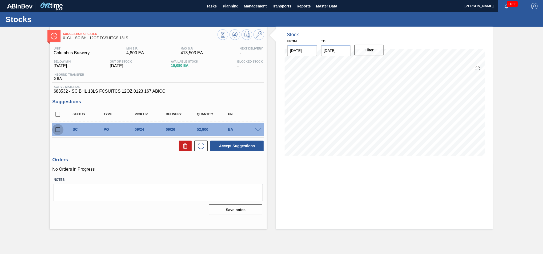
click at [60, 130] on input "checkbox" at bounding box center [57, 129] width 11 height 11
click at [231, 146] on button "Accept Suggestions" at bounding box center [236, 146] width 53 height 11
checkbox input "false"
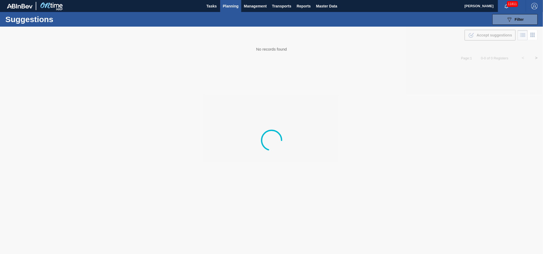
type from "[DATE]"
type to "[DATE]"
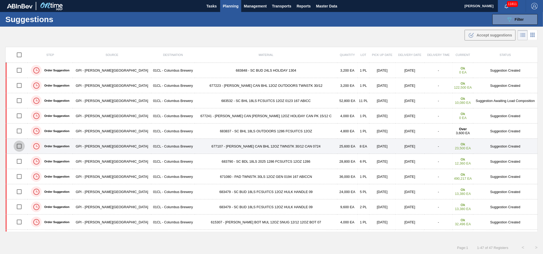
click at [23, 147] on input "checkbox" at bounding box center [19, 146] width 11 height 11
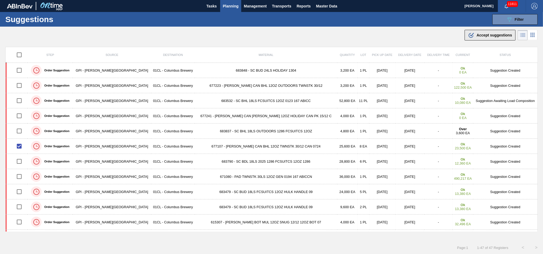
click at [483, 37] on span "Accept suggestions" at bounding box center [494, 35] width 35 height 4
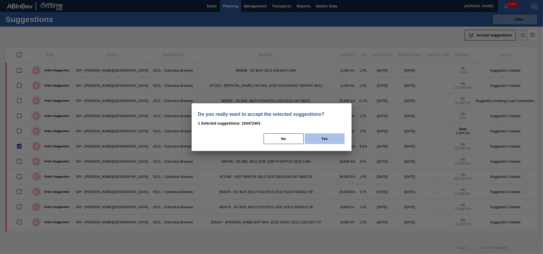
click at [333, 137] on button "Yes" at bounding box center [325, 139] width 40 height 11
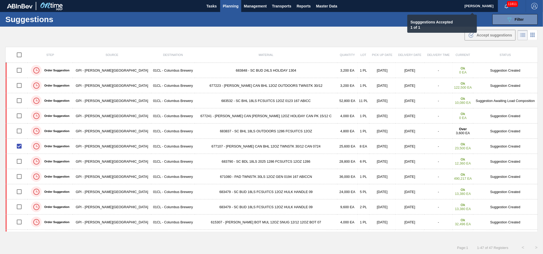
checkbox input "false"
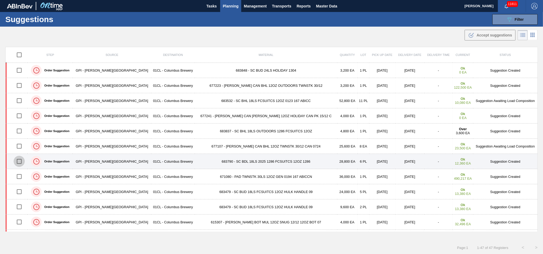
click at [19, 161] on input "checkbox" at bounding box center [19, 161] width 11 height 11
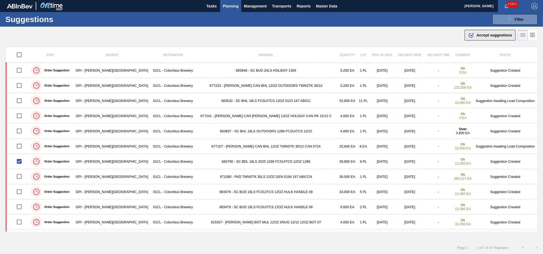
click at [478, 37] on span "Accept suggestions" at bounding box center [494, 35] width 35 height 4
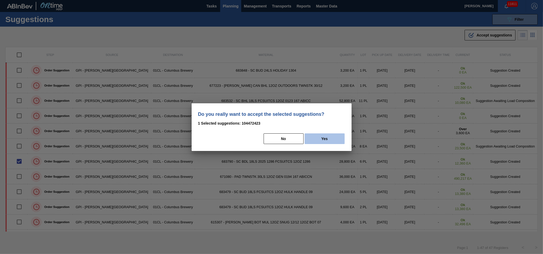
click at [327, 137] on button "Yes" at bounding box center [325, 139] width 40 height 11
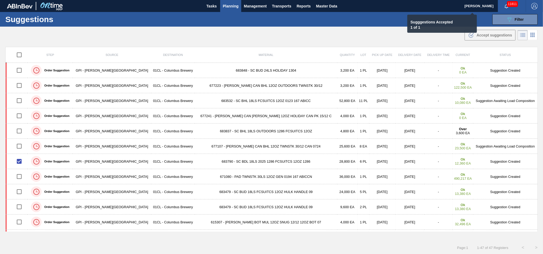
checkbox input "false"
